Goal: Browse casually: Explore the website without a specific task or goal

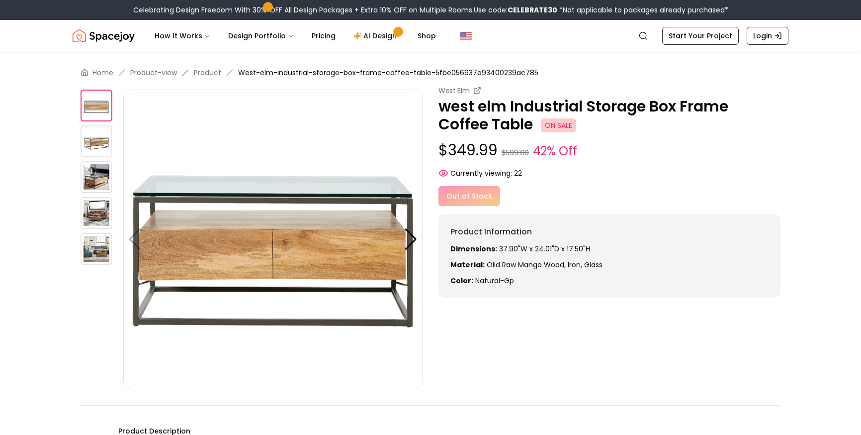
click at [100, 180] on img at bounding box center [97, 177] width 32 height 32
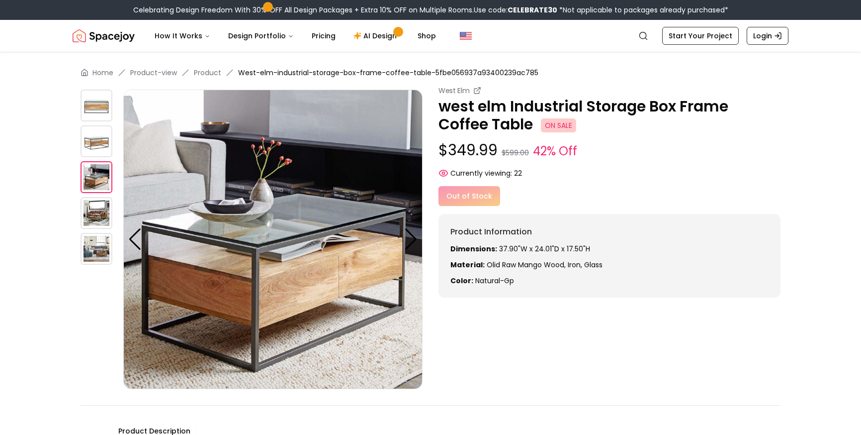
click at [104, 137] on img at bounding box center [97, 141] width 32 height 32
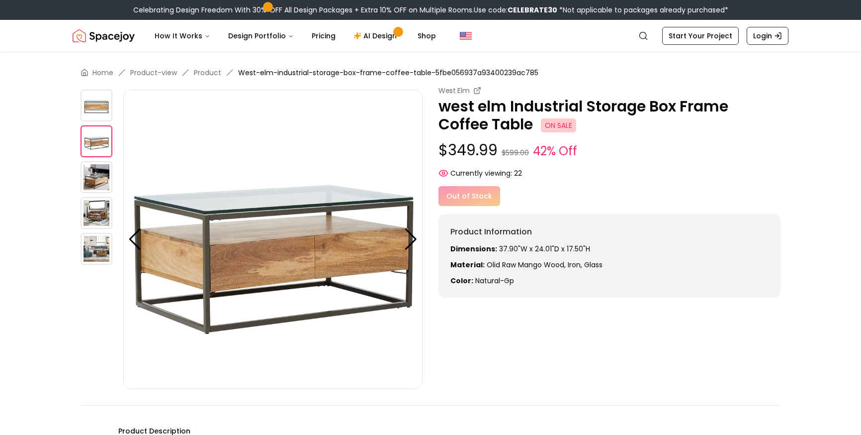
click at [146, 236] on img at bounding box center [272, 239] width 299 height 299
click at [128, 236] on div at bounding box center [134, 239] width 13 height 22
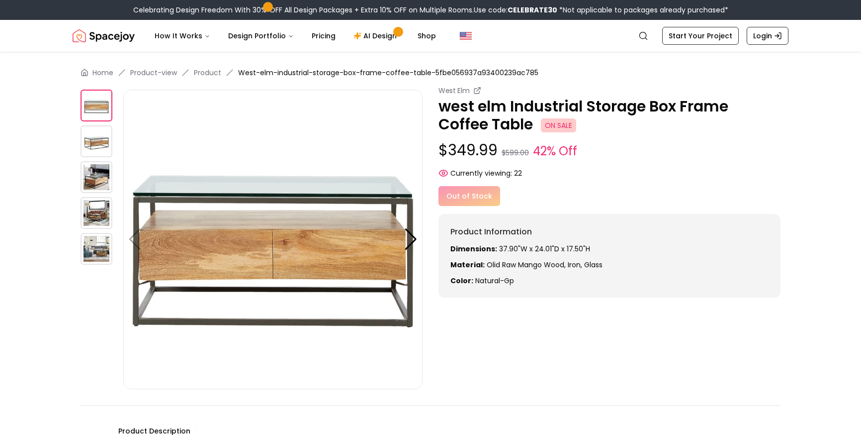
click at [133, 237] on img at bounding box center [272, 239] width 299 height 299
click at [415, 239] on div at bounding box center [410, 239] width 13 height 22
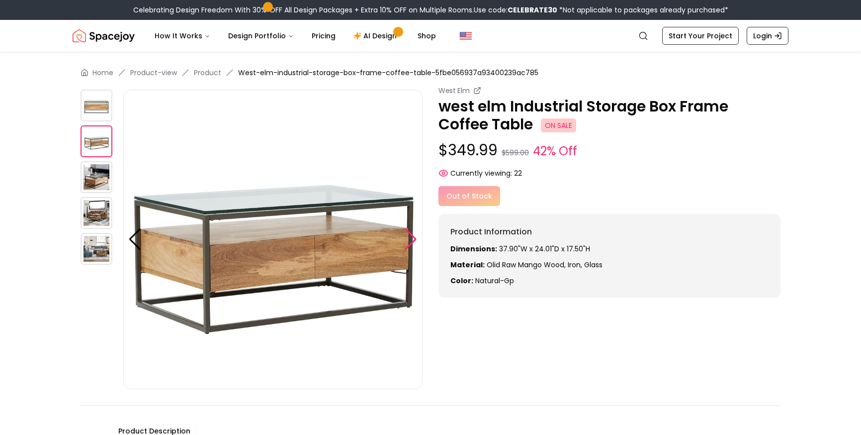
click at [415, 239] on div at bounding box center [410, 239] width 13 height 22
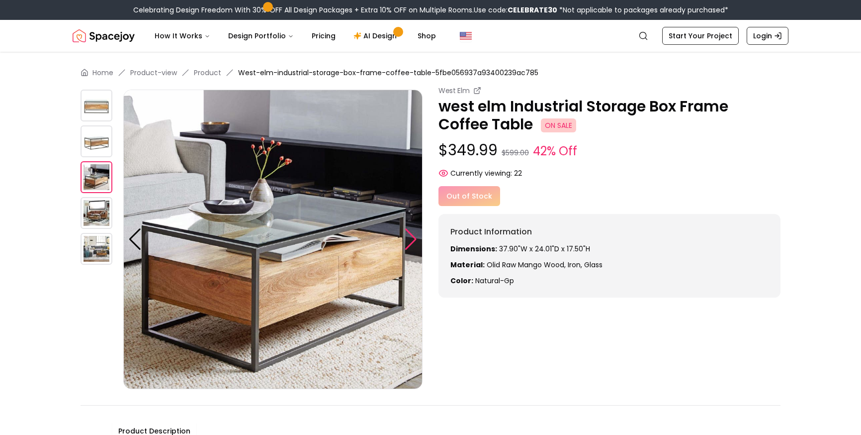
click at [415, 239] on div at bounding box center [410, 239] width 13 height 22
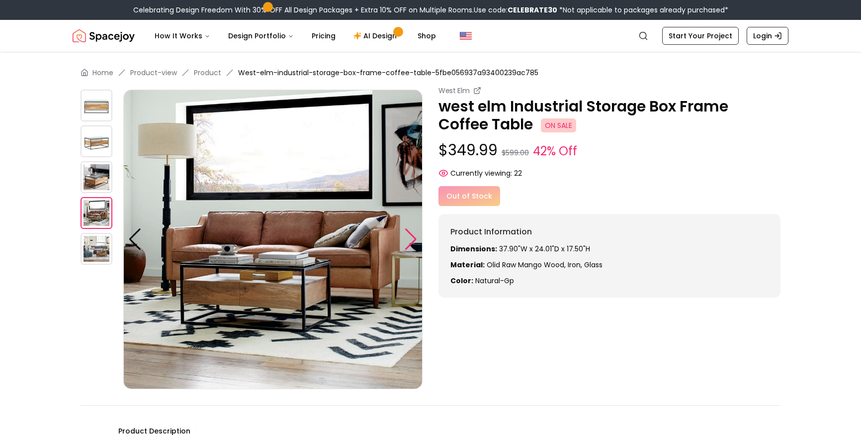
click at [415, 239] on div at bounding box center [410, 239] width 13 height 22
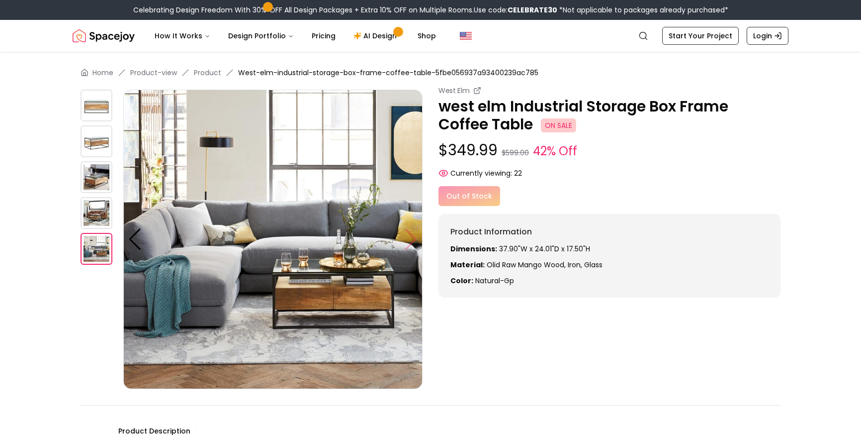
click at [415, 239] on img at bounding box center [272, 239] width 299 height 299
click at [136, 240] on div at bounding box center [134, 239] width 13 height 22
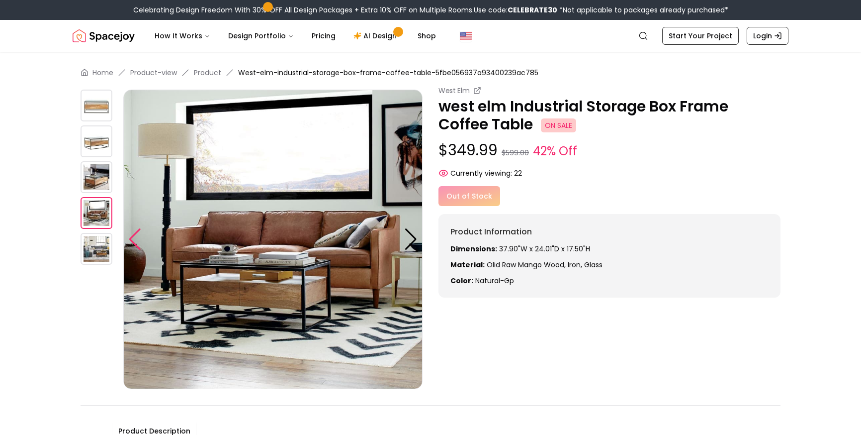
click at [137, 241] on div at bounding box center [134, 239] width 13 height 22
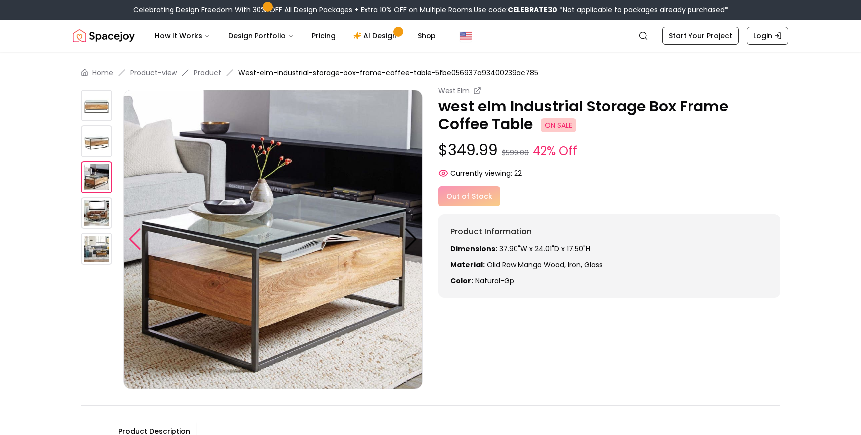
click at [137, 241] on div at bounding box center [134, 239] width 13 height 22
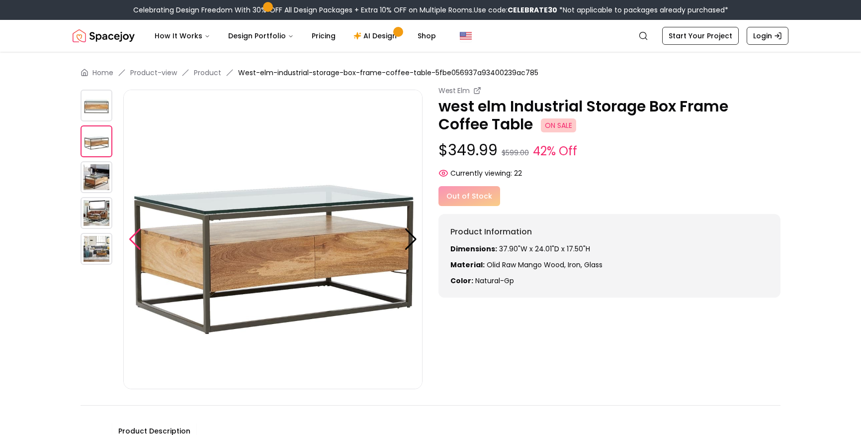
click at [141, 236] on div at bounding box center [134, 239] width 13 height 22
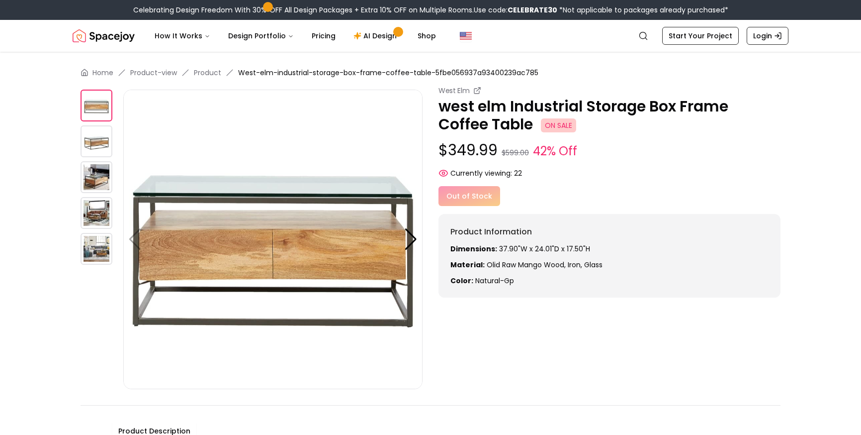
click at [141, 235] on img at bounding box center [272, 239] width 299 height 299
